Goal: Connect with others: Connect with others

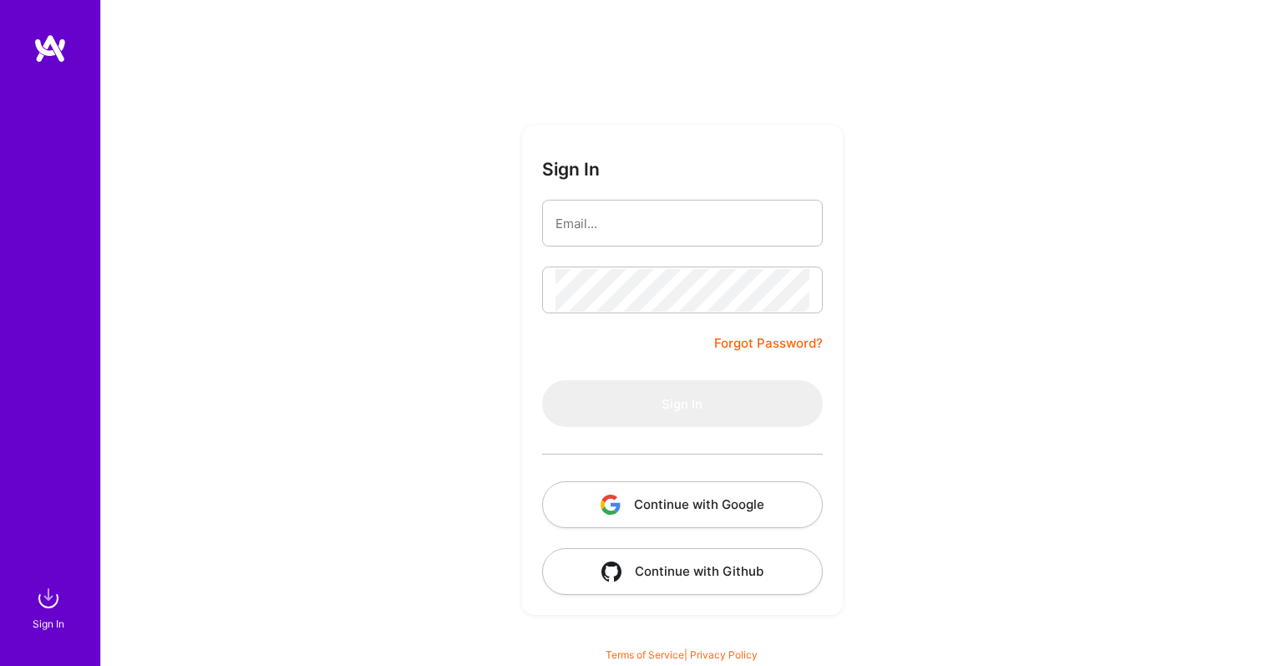
click at [712, 502] on button "Continue with Google" at bounding box center [682, 504] width 281 height 47
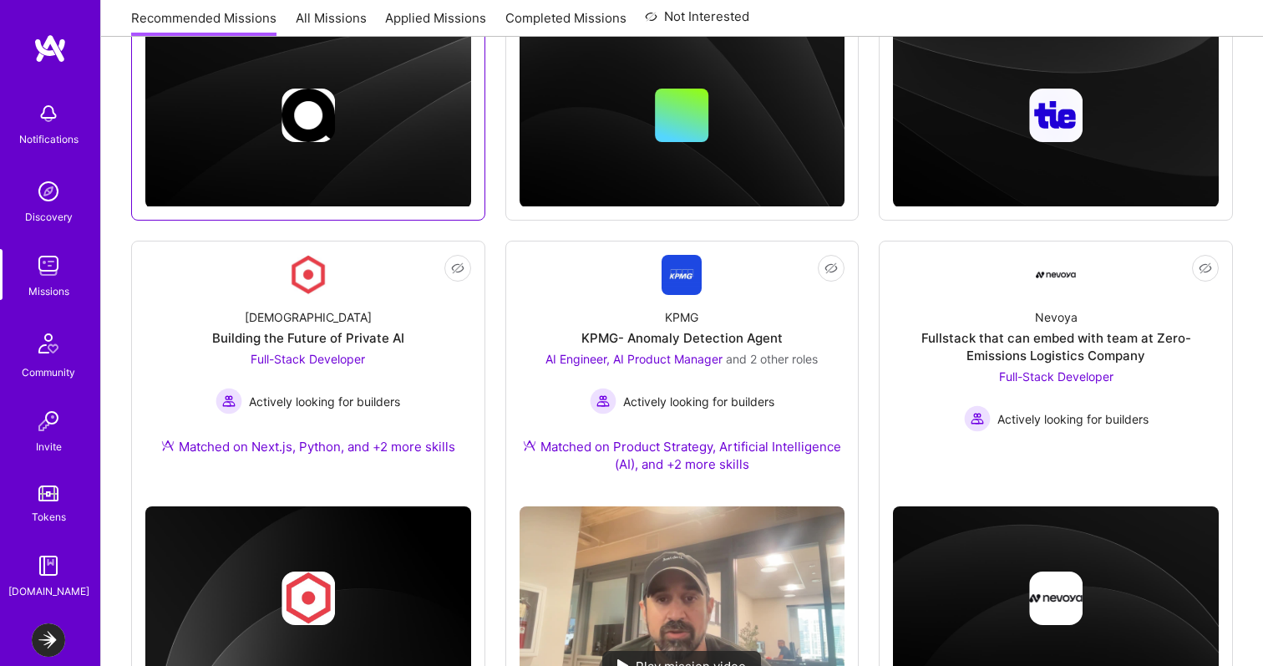
scroll to position [733, 0]
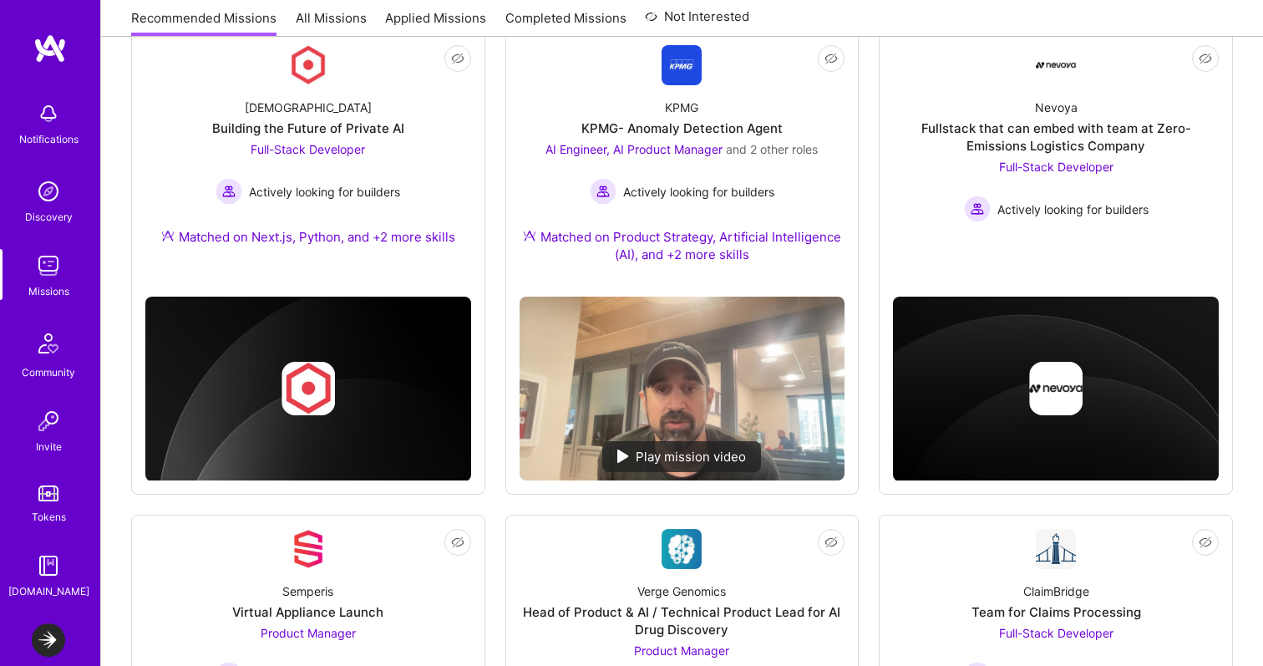
click at [41, 122] on img at bounding box center [48, 113] width 33 height 33
click at [37, 574] on img at bounding box center [48, 565] width 33 height 33
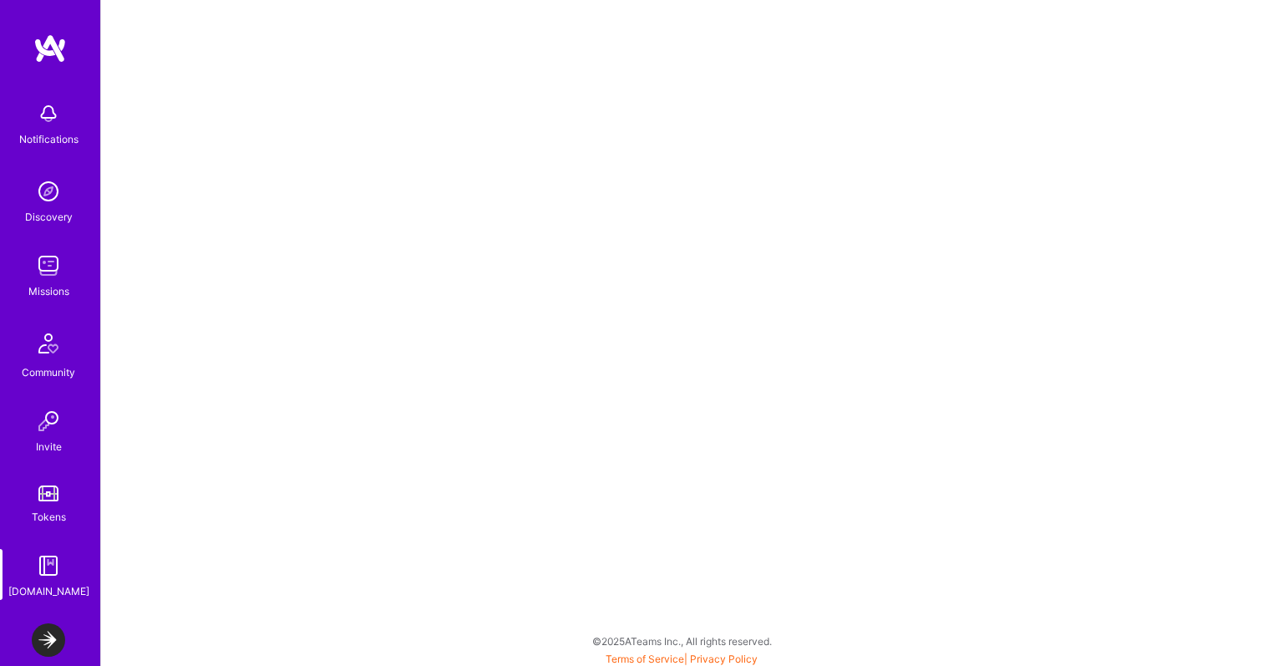
click at [44, 640] on img at bounding box center [48, 639] width 33 height 33
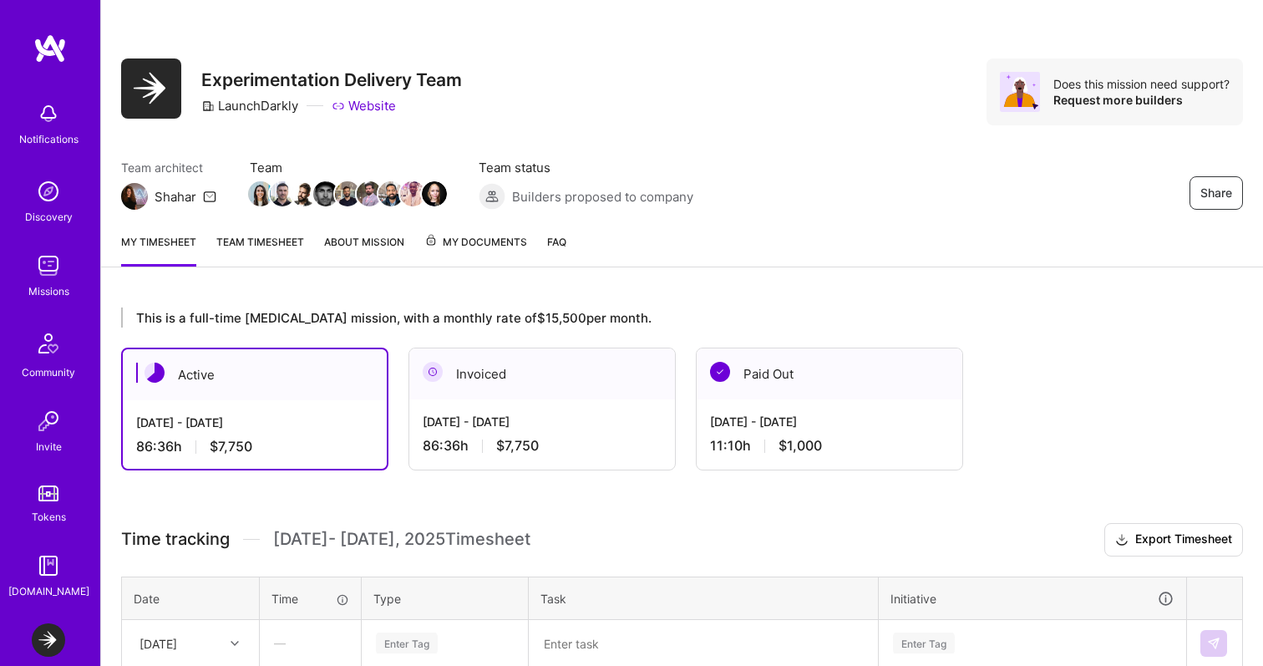
click at [788, 234] on div "My timesheet Team timesheet About Mission My Documents FAQ" at bounding box center [682, 244] width 1162 height 48
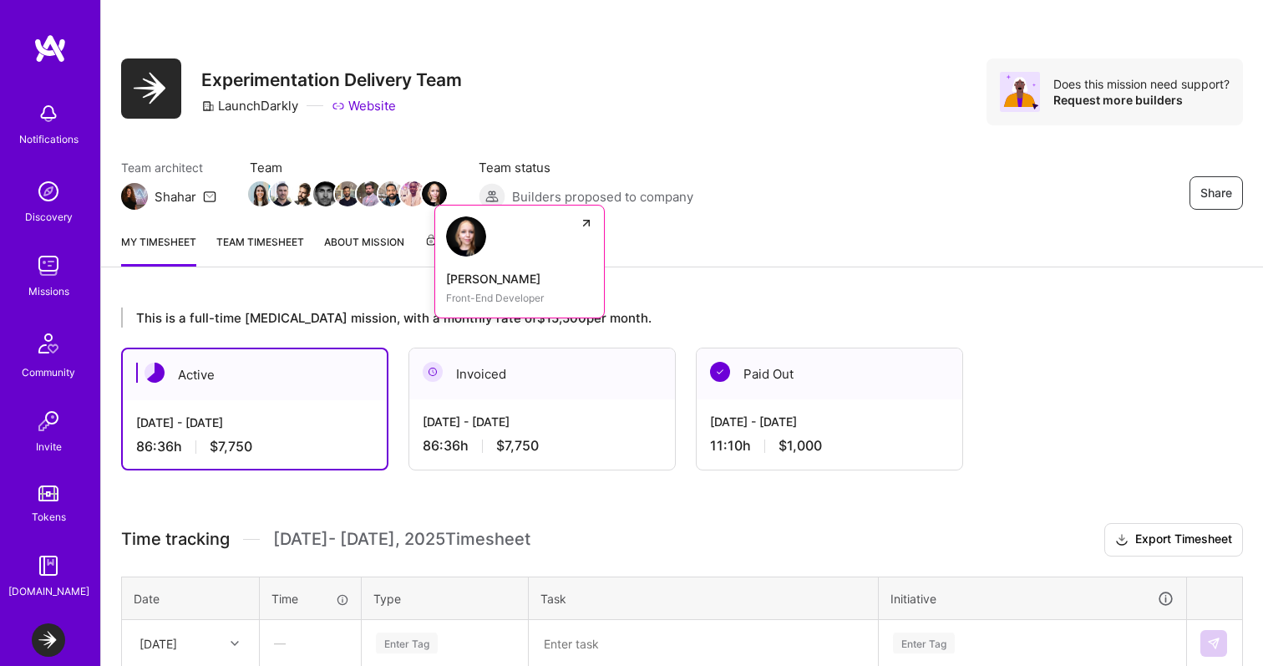
click at [428, 193] on img at bounding box center [434, 193] width 25 height 25
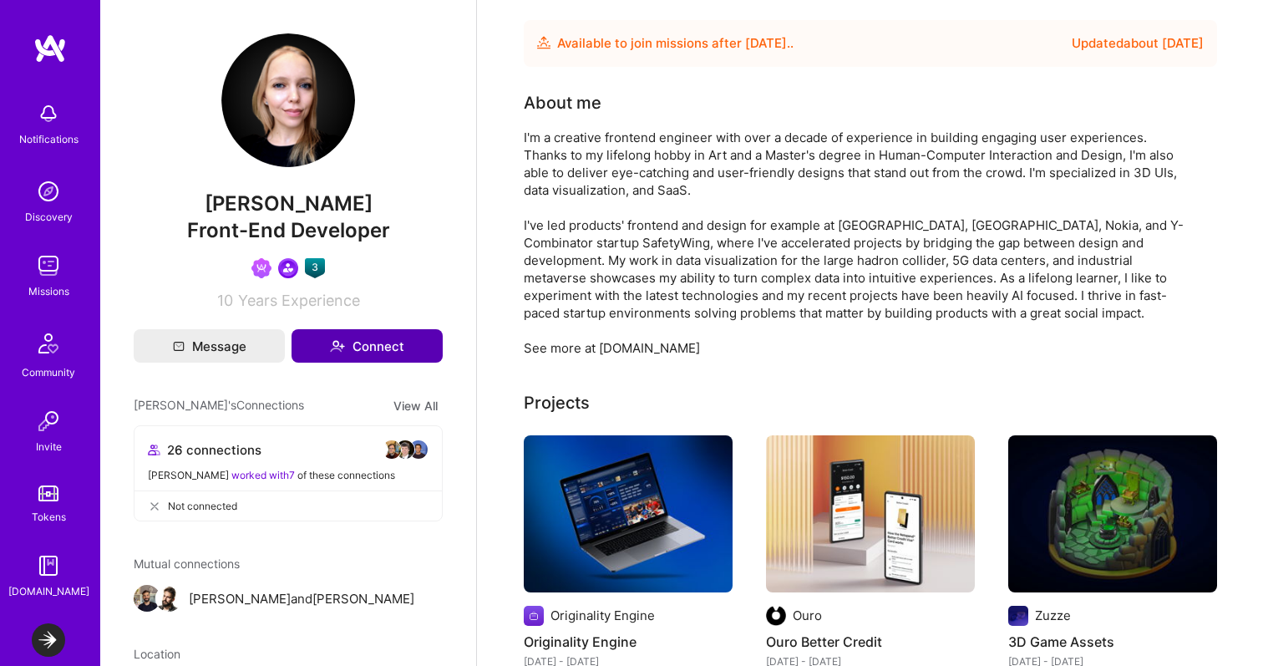
click at [347, 354] on button "Connect" at bounding box center [367, 345] width 151 height 33
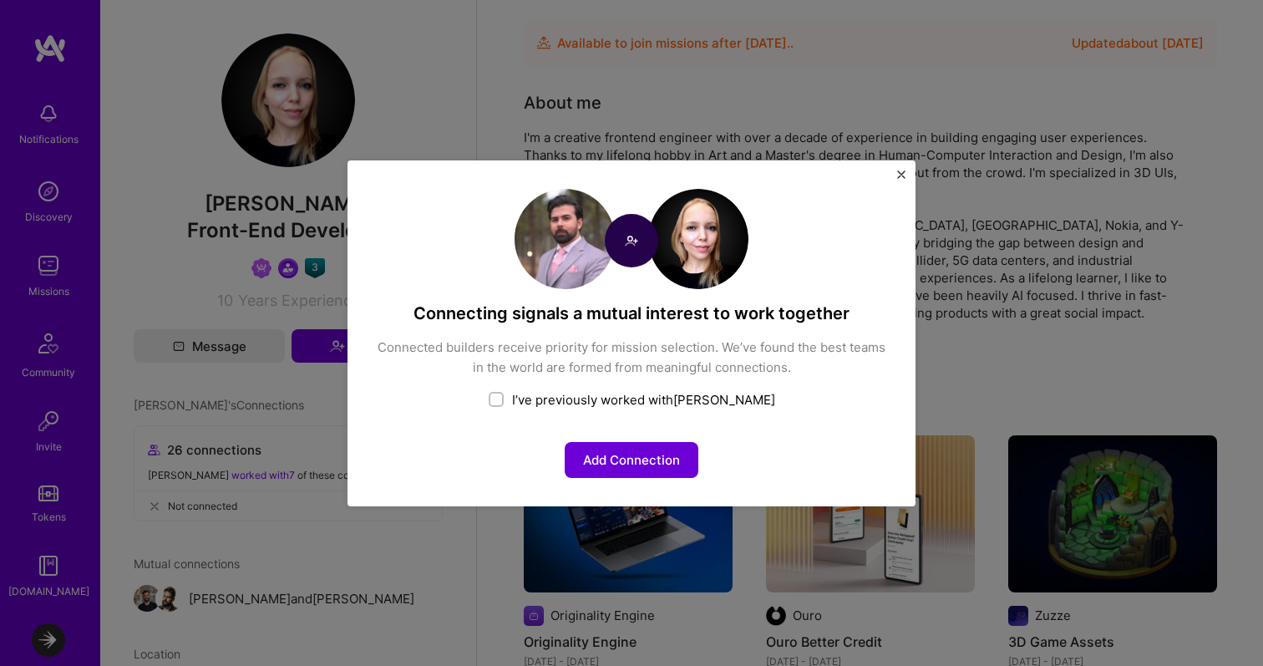
click at [608, 402] on div "I’ve previously worked with [PERSON_NAME]" at bounding box center [631, 400] width 511 height 18
checkbox input "true"
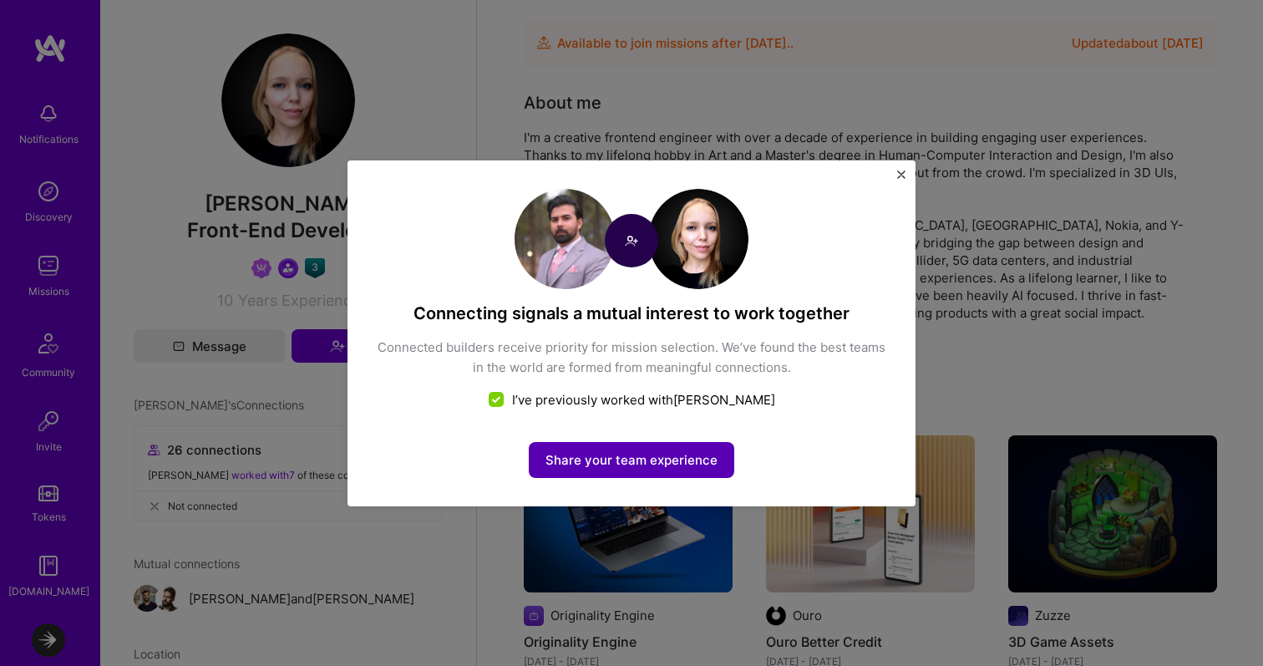
click at [603, 466] on button "Share your team experience" at bounding box center [631, 460] width 205 height 36
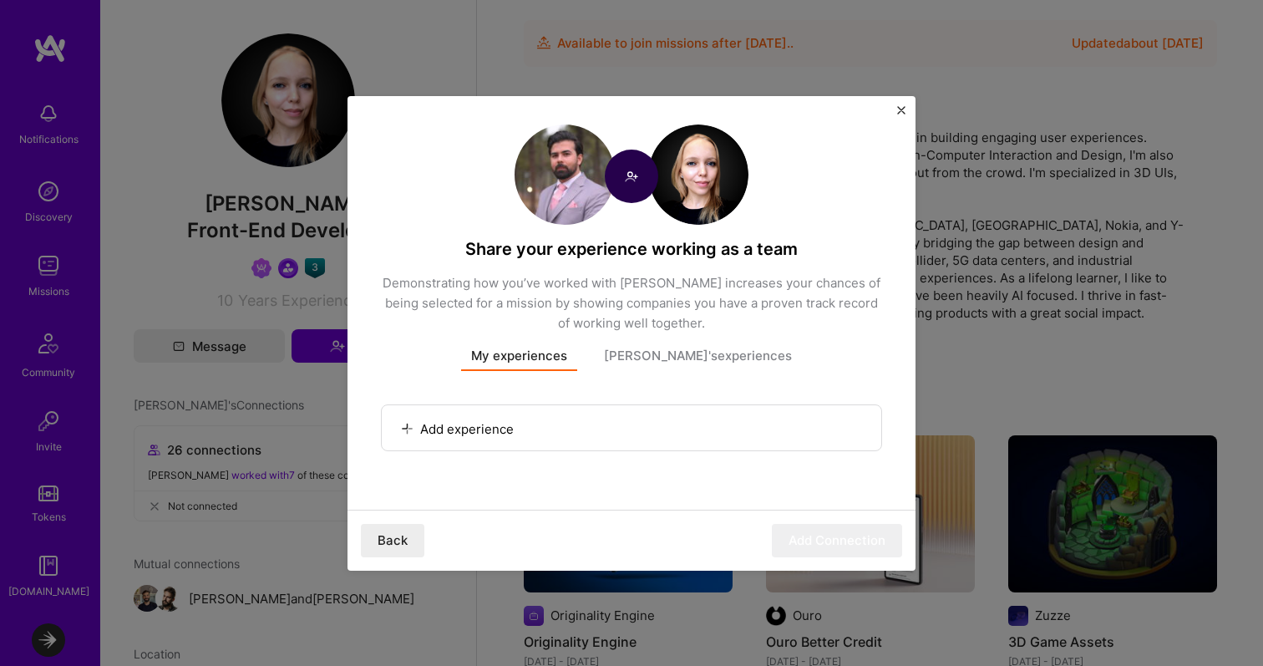
click at [540, 416] on div "Add experience Add a job Add a project" at bounding box center [631, 427] width 499 height 45
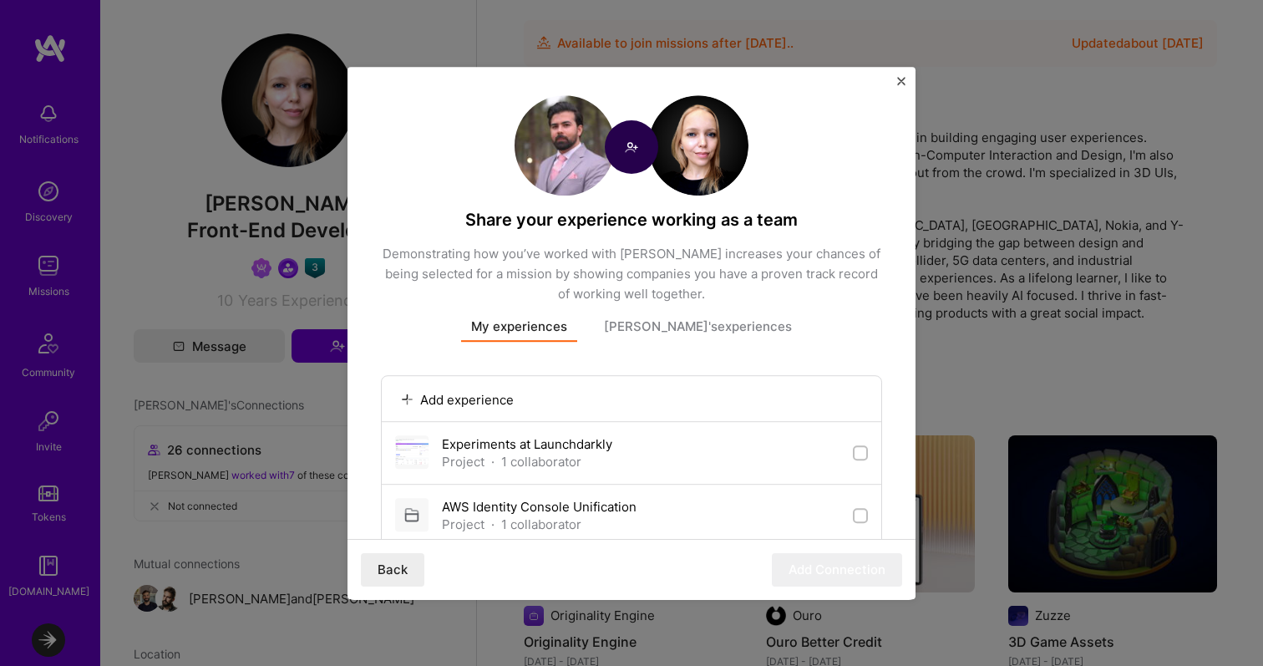
click at [555, 449] on div "Experiments at Launchdarkly" at bounding box center [527, 444] width 170 height 18
click at [850, 449] on div "Experiments at Launchdarkly Project · 1 collaborator" at bounding box center [631, 452] width 473 height 35
click at [860, 458] on input "checkbox" at bounding box center [862, 454] width 12 height 12
checkbox input "true"
click at [832, 570] on button "Add Connection" at bounding box center [837, 568] width 130 height 33
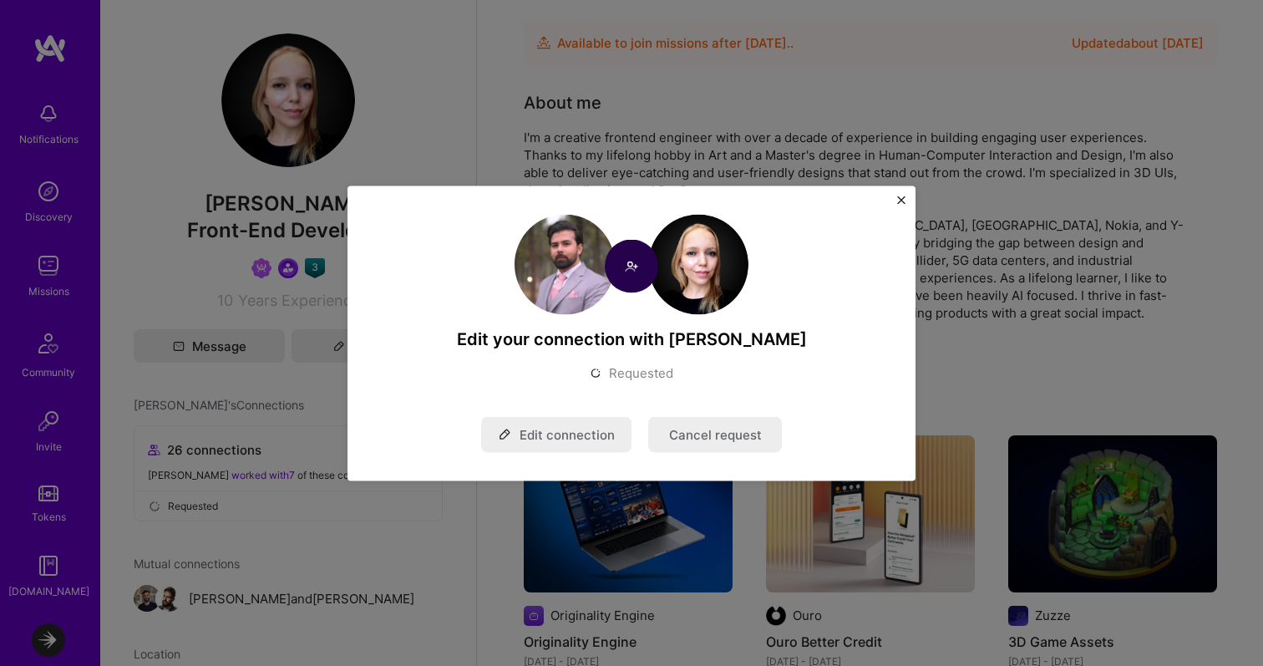
click at [905, 170] on div "Edit your connection with [PERSON_NAME] Requested Edit connection Cancel request" at bounding box center [631, 333] width 1263 height 666
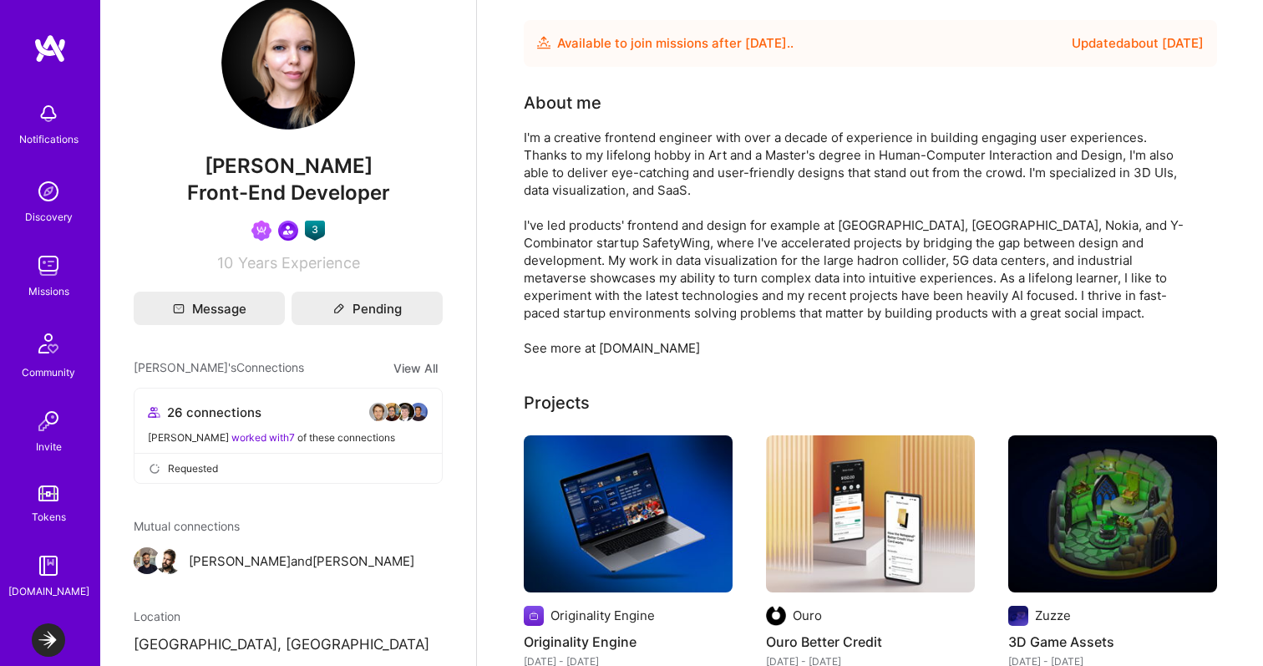
scroll to position [39, 0]
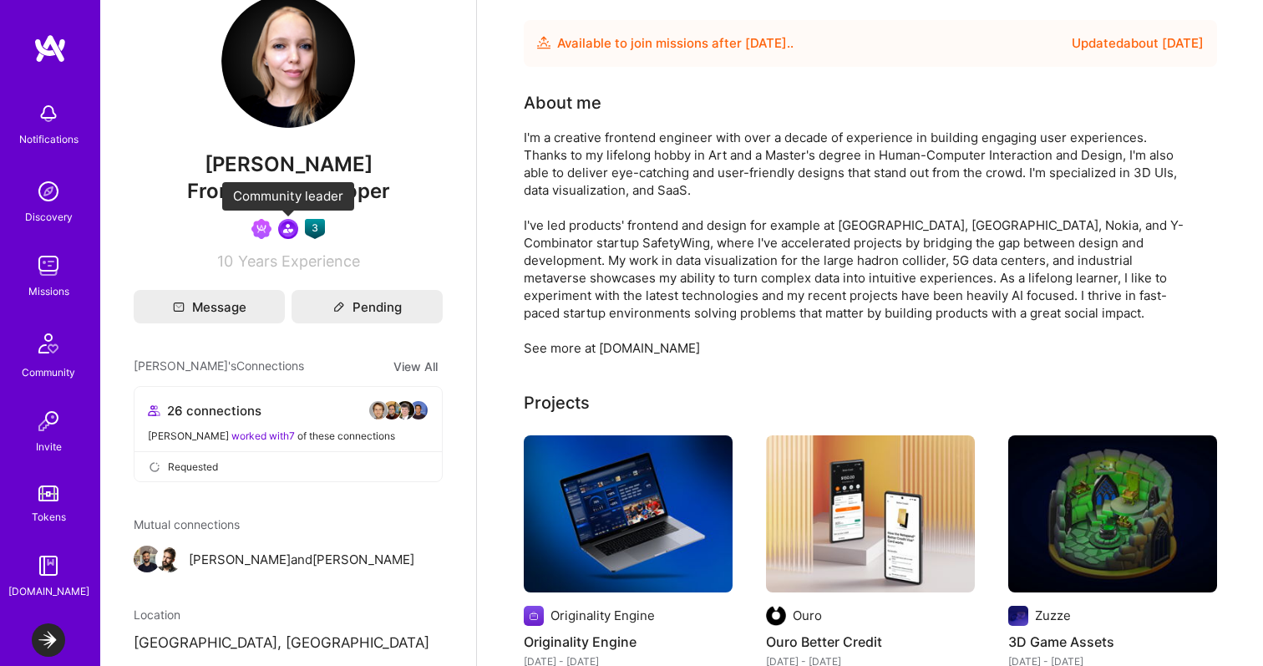
click at [282, 231] on img at bounding box center [288, 229] width 20 height 20
click at [265, 230] on img at bounding box center [261, 229] width 20 height 20
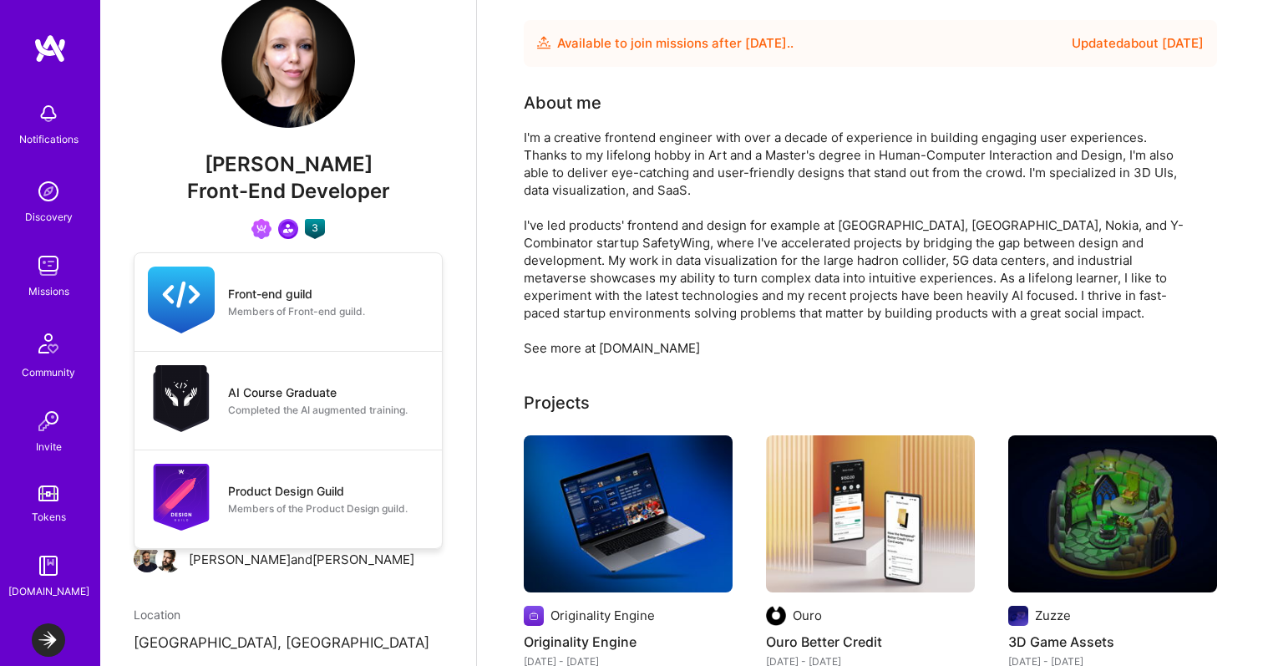
click at [322, 231] on img at bounding box center [315, 229] width 20 height 20
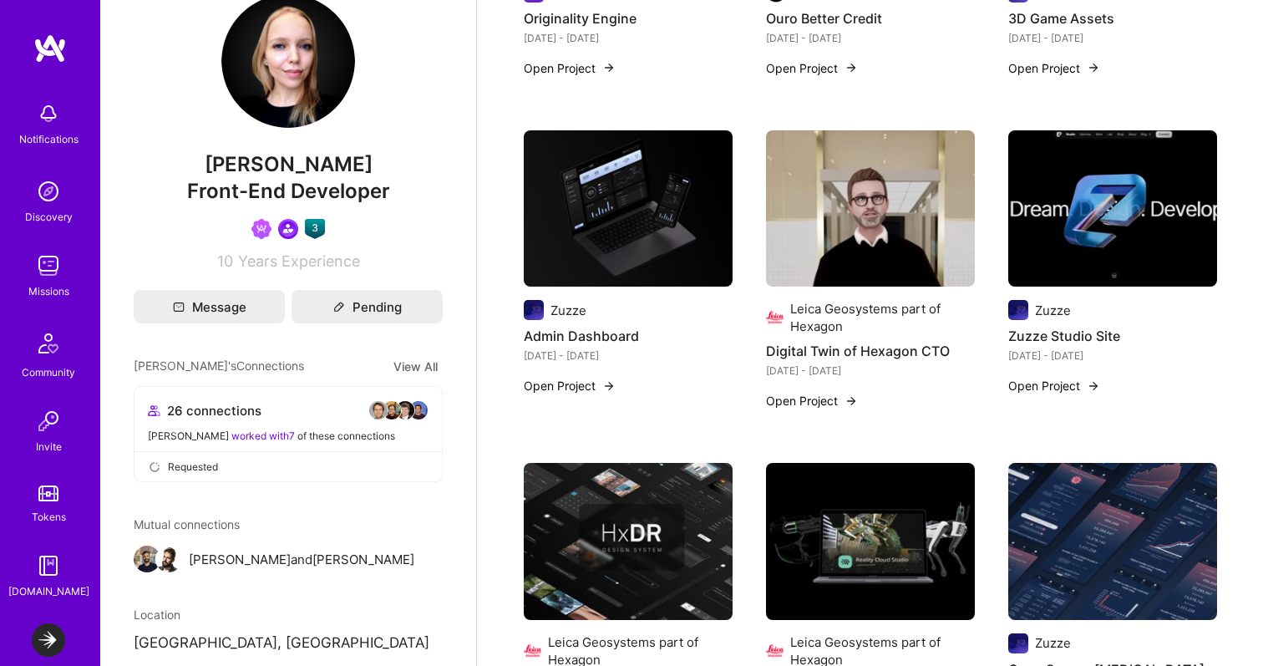
scroll to position [0, 0]
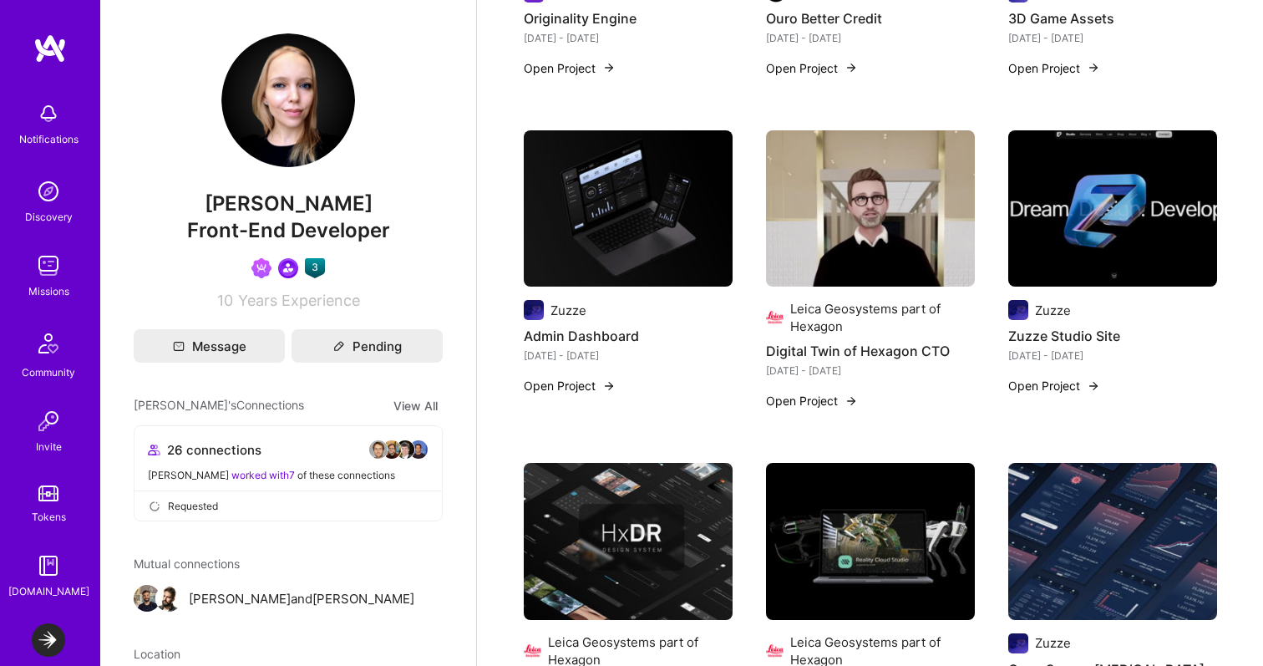
click at [47, 271] on img at bounding box center [48, 265] width 33 height 33
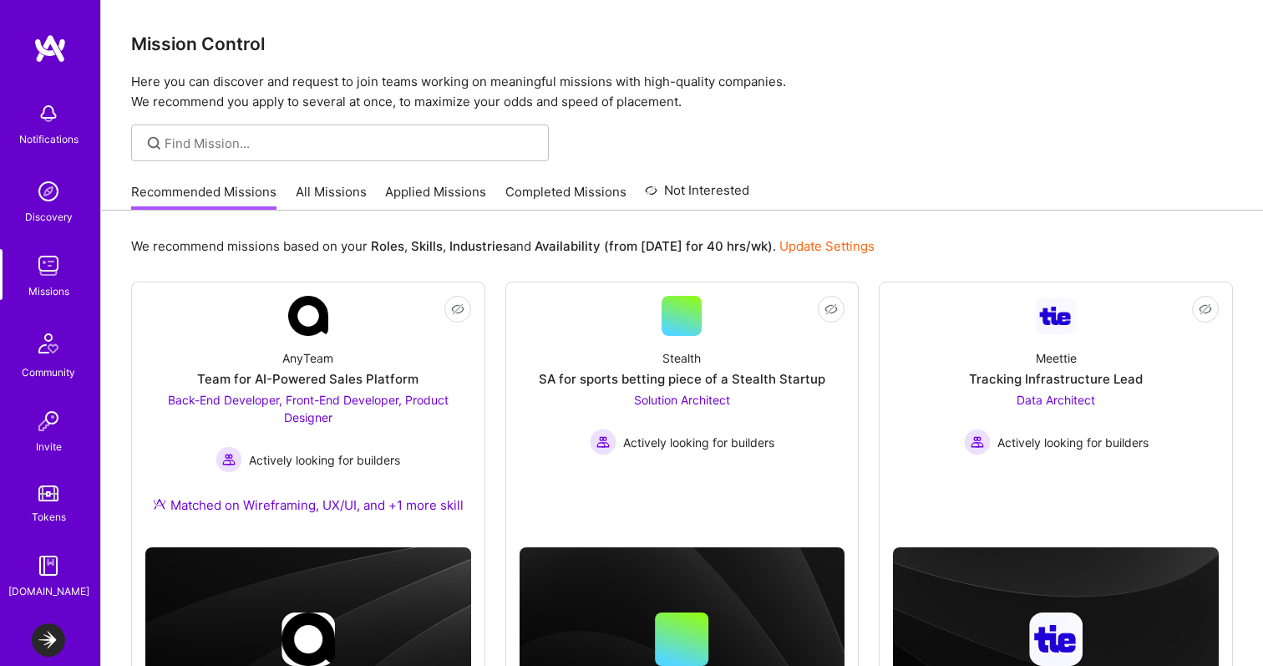
click at [53, 129] on img at bounding box center [48, 113] width 33 height 33
click at [48, 266] on img at bounding box center [48, 265] width 33 height 33
click at [47, 371] on div "Community" at bounding box center [48, 372] width 53 height 18
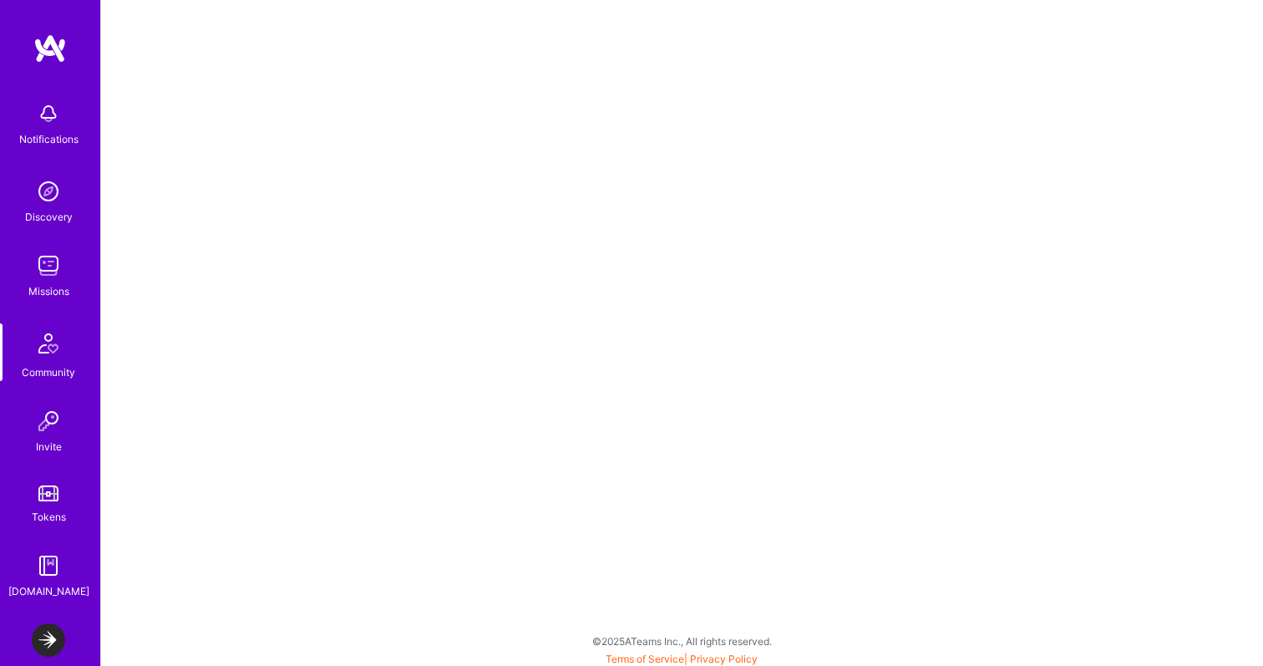
click at [45, 583] on div "[DOMAIN_NAME]" at bounding box center [48, 591] width 81 height 18
click at [58, 128] on img at bounding box center [48, 113] width 33 height 33
click at [39, 644] on img at bounding box center [48, 639] width 33 height 33
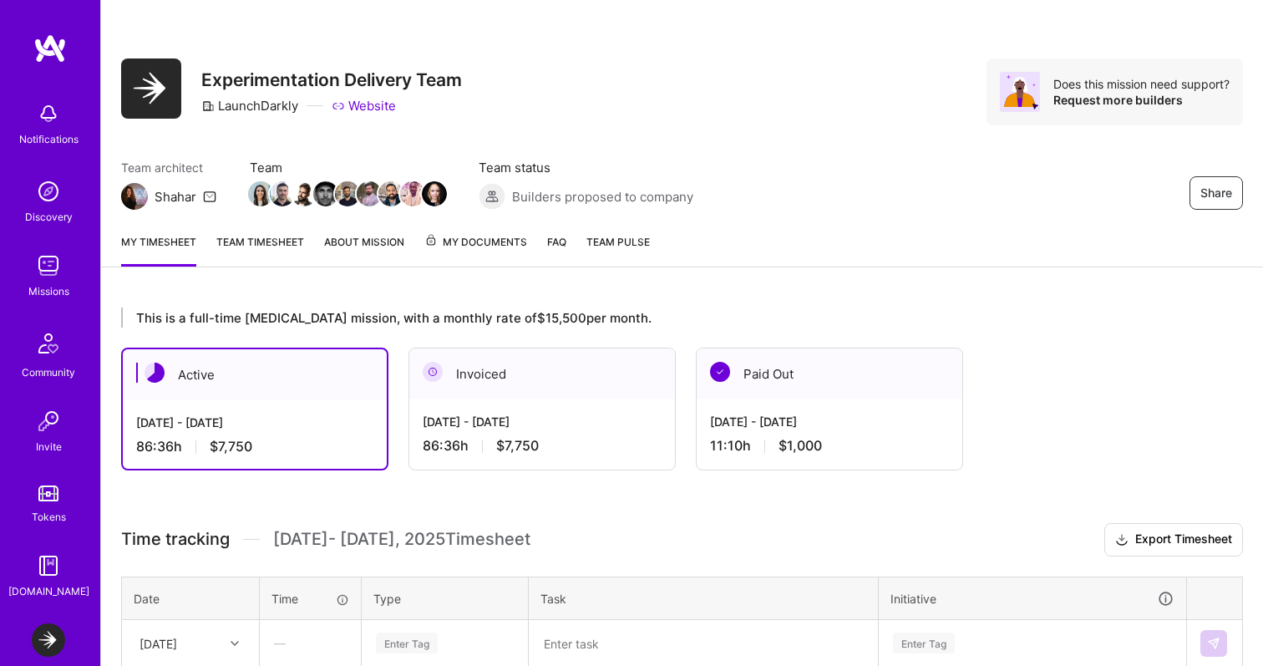
click at [302, 76] on h3 "Experimentation Delivery Team" at bounding box center [331, 79] width 261 height 21
click at [472, 45] on div "Share Experimentation Delivery Team LaunchDarkly Website Does this mission need…" at bounding box center [682, 110] width 1162 height 220
